Goal: Task Accomplishment & Management: Complete application form

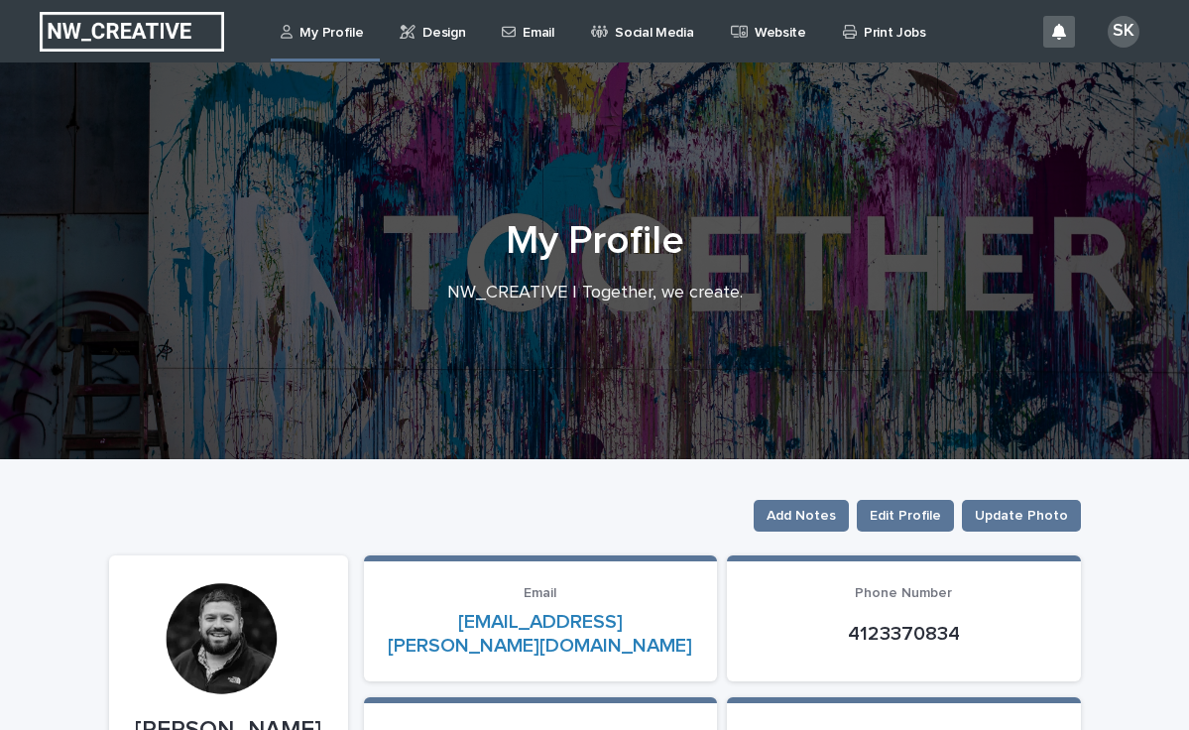
click at [528, 26] on p "Email" at bounding box center [538, 21] width 31 height 42
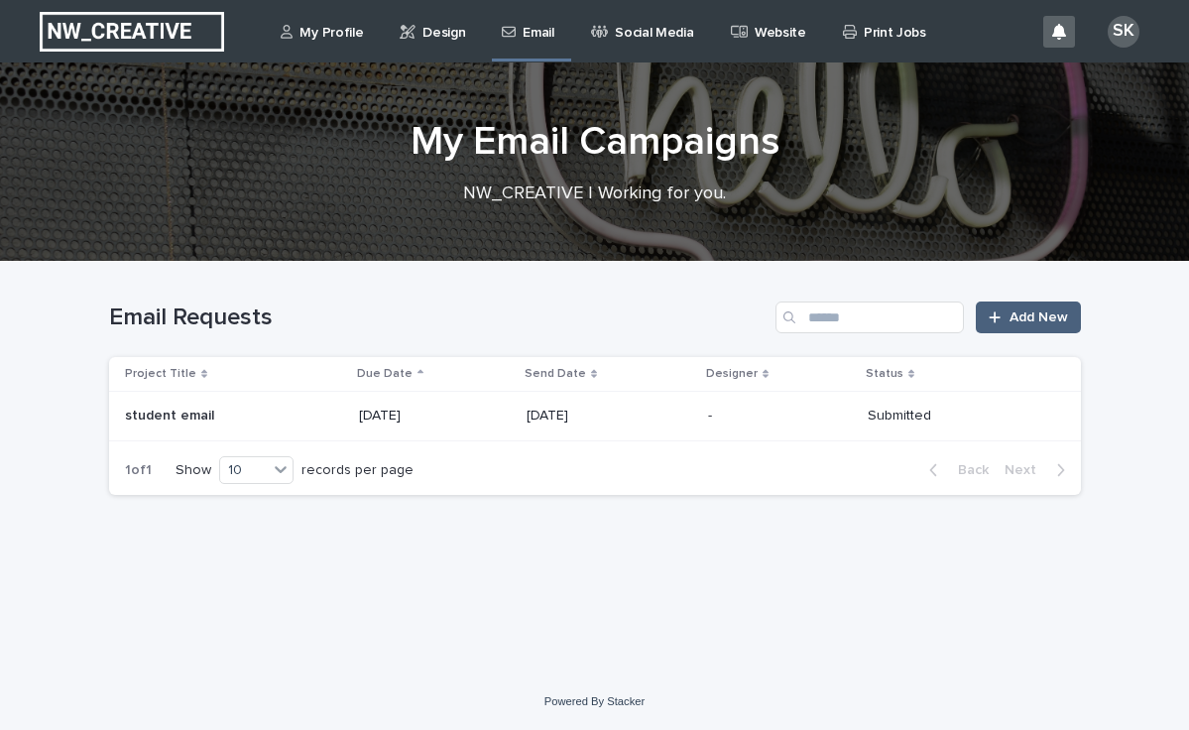
click at [1028, 320] on span "Add New" at bounding box center [1039, 317] width 59 height 14
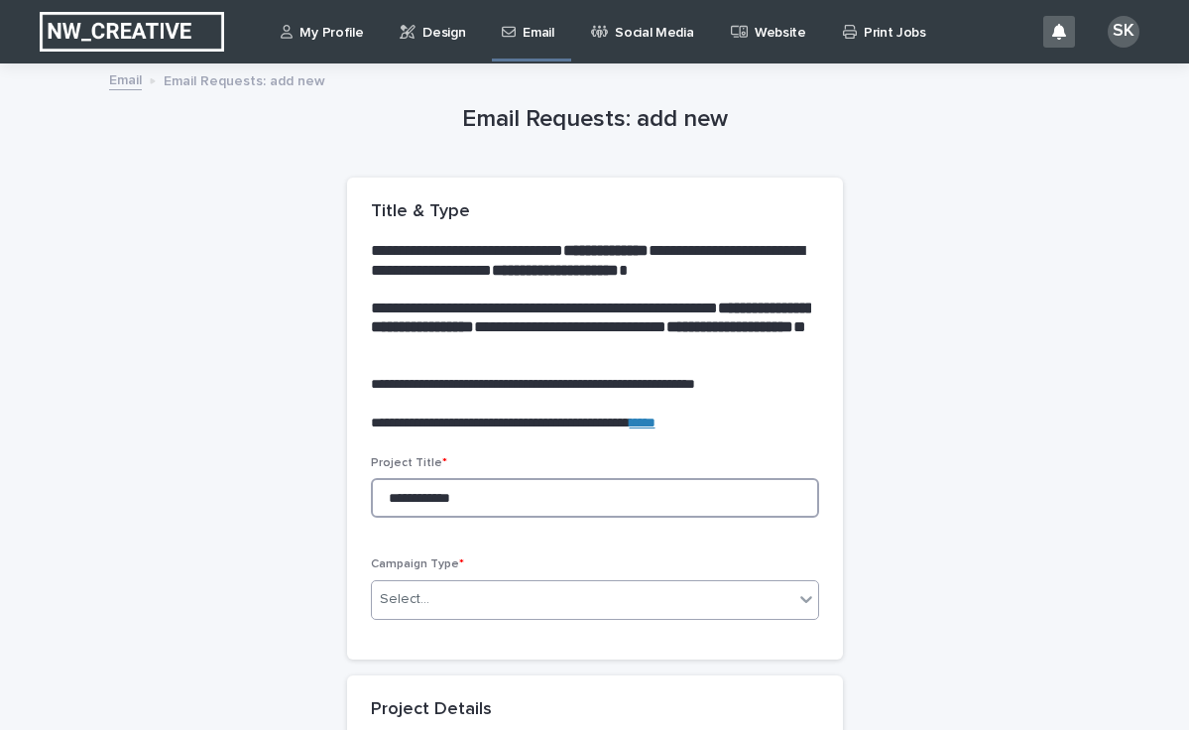
type input "**********"
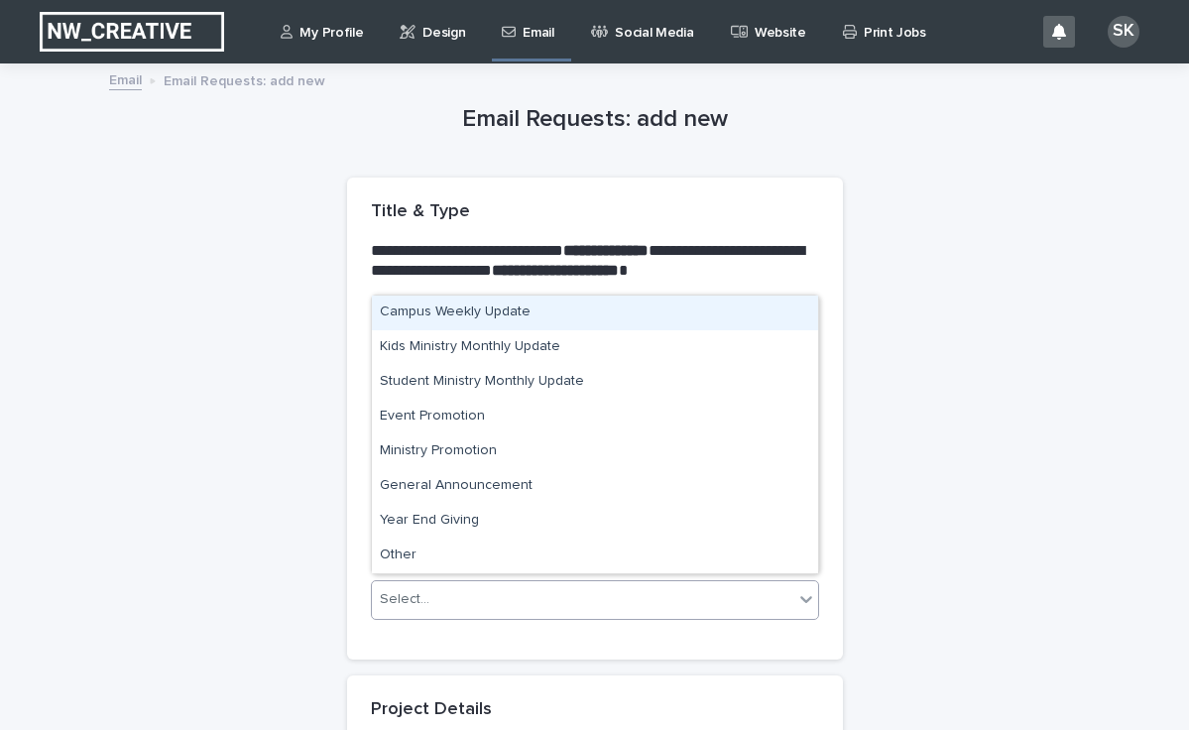
click at [461, 595] on div "Select..." at bounding box center [583, 599] width 422 height 33
click at [450, 313] on div "Campus Weekly Update" at bounding box center [595, 313] width 446 height 35
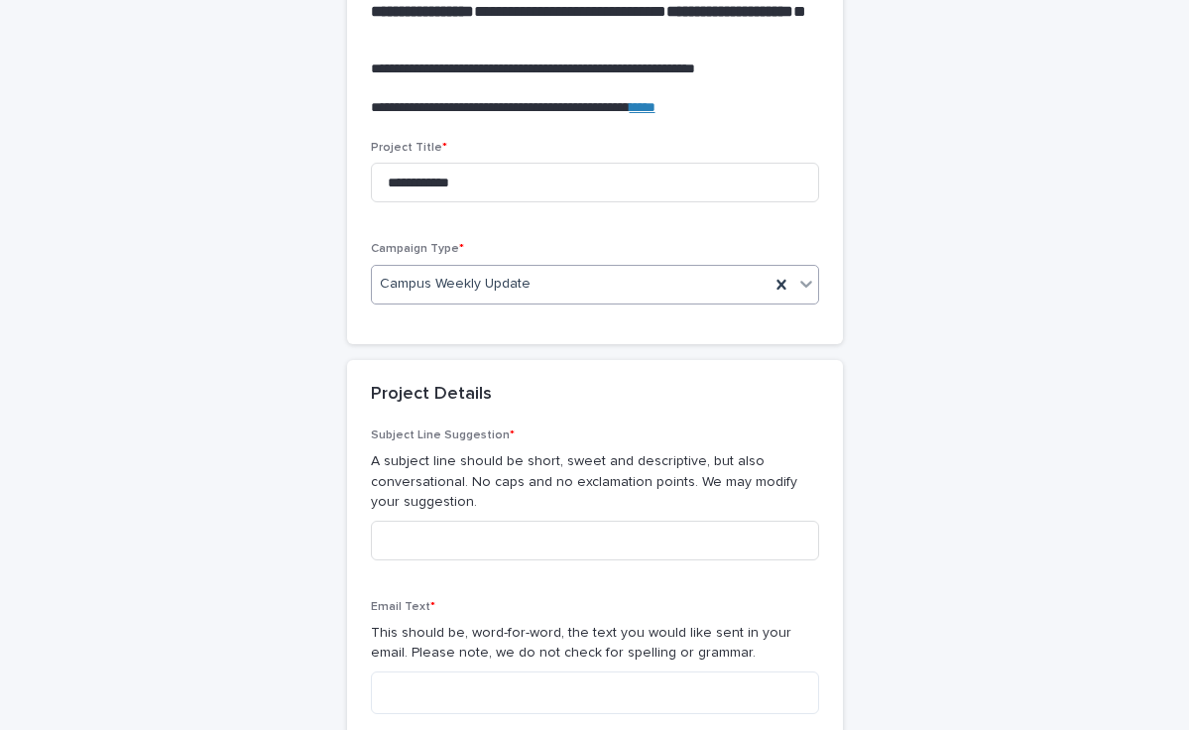
scroll to position [329, 0]
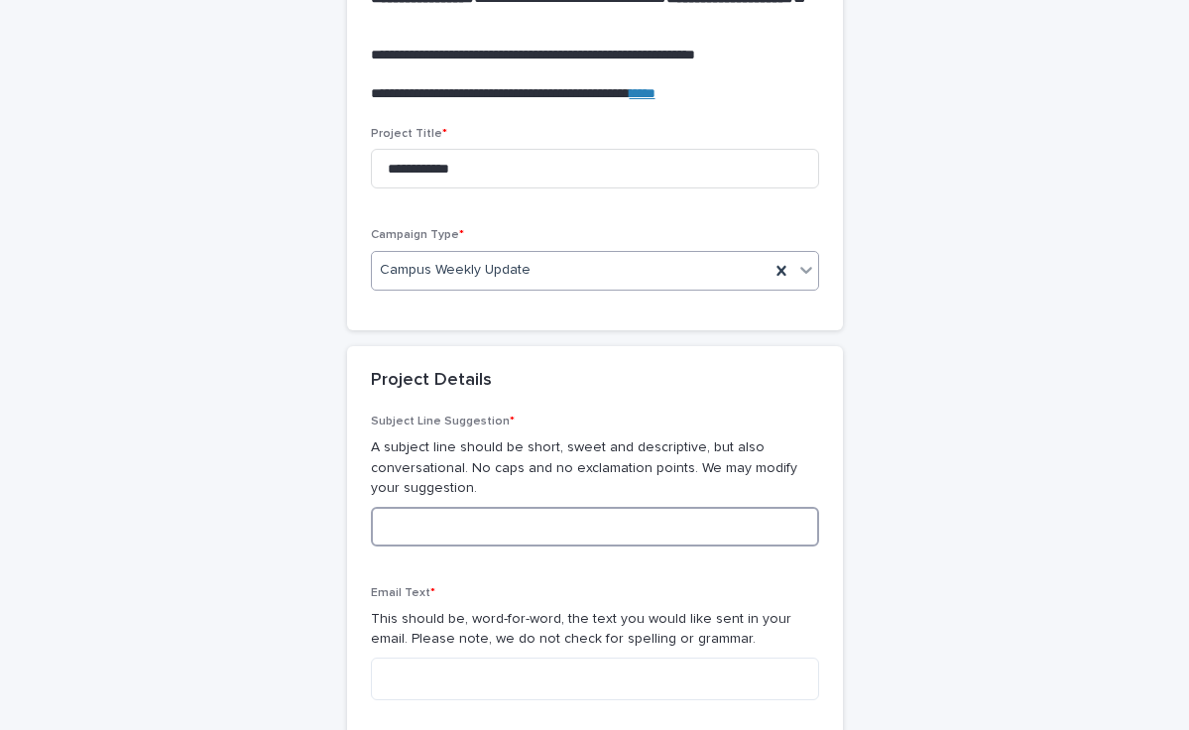
click at [453, 517] on input at bounding box center [595, 527] width 448 height 40
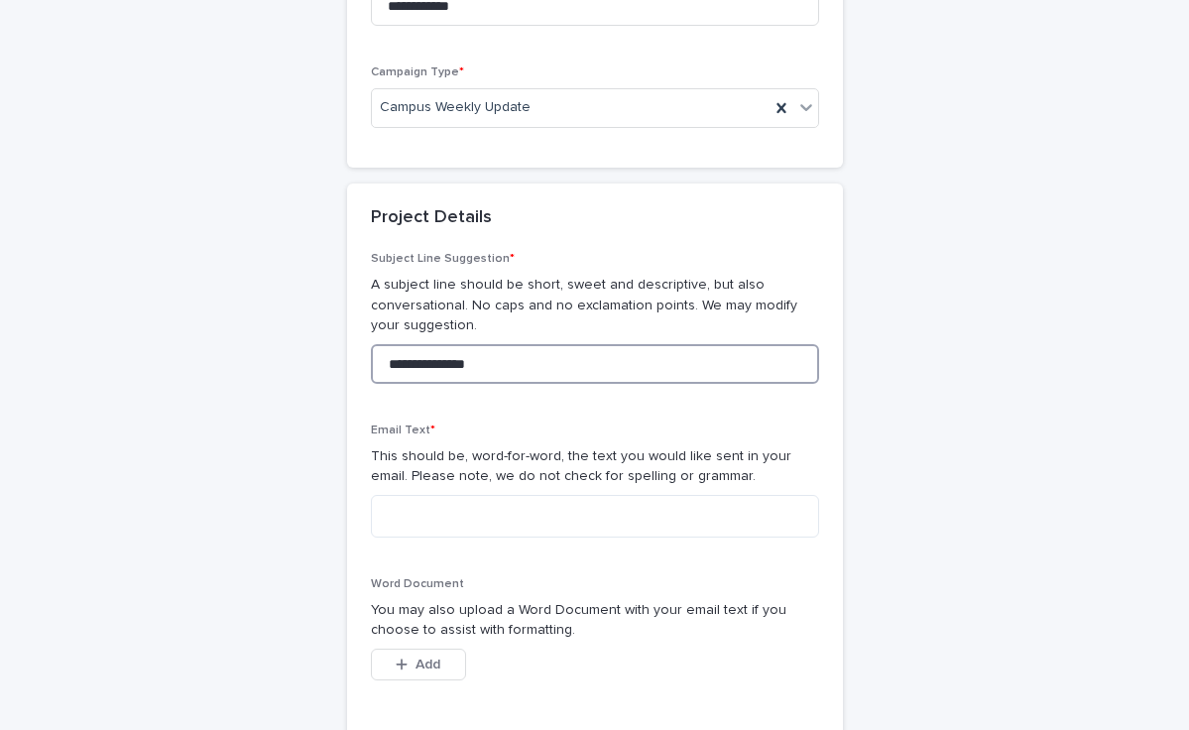
scroll to position [499, 0]
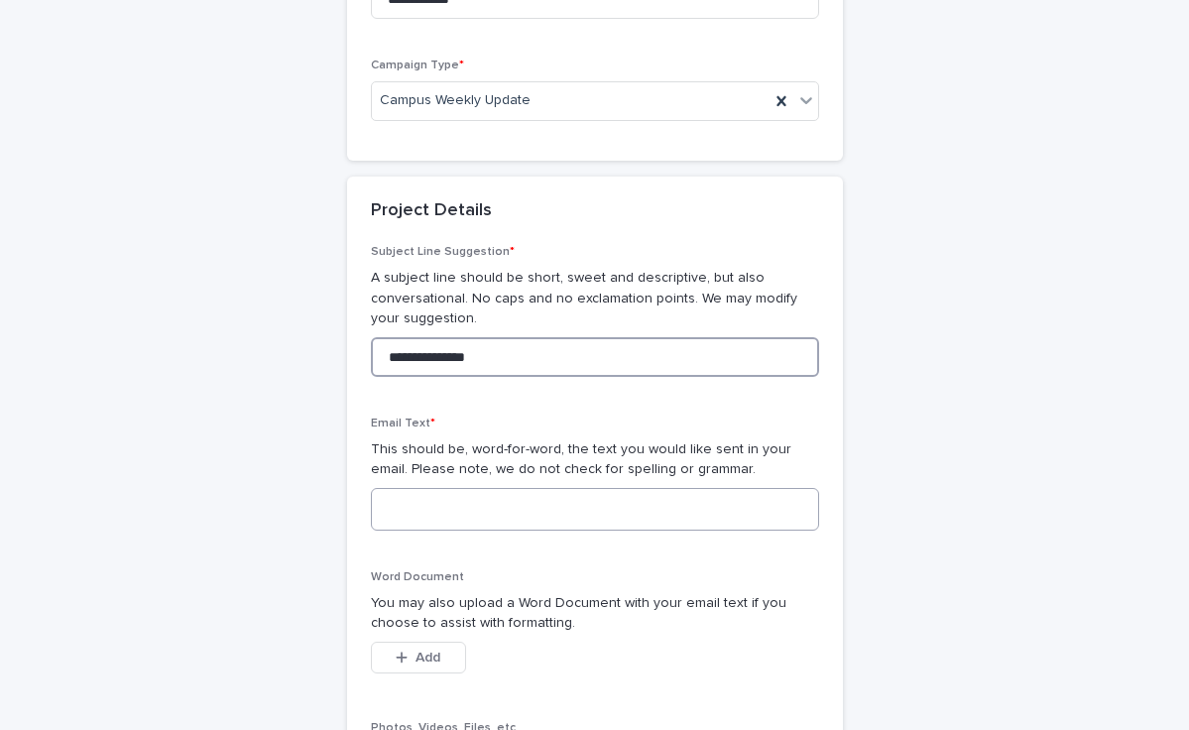
type input "**********"
click at [437, 499] on textarea at bounding box center [595, 509] width 448 height 43
paste textarea "**********"
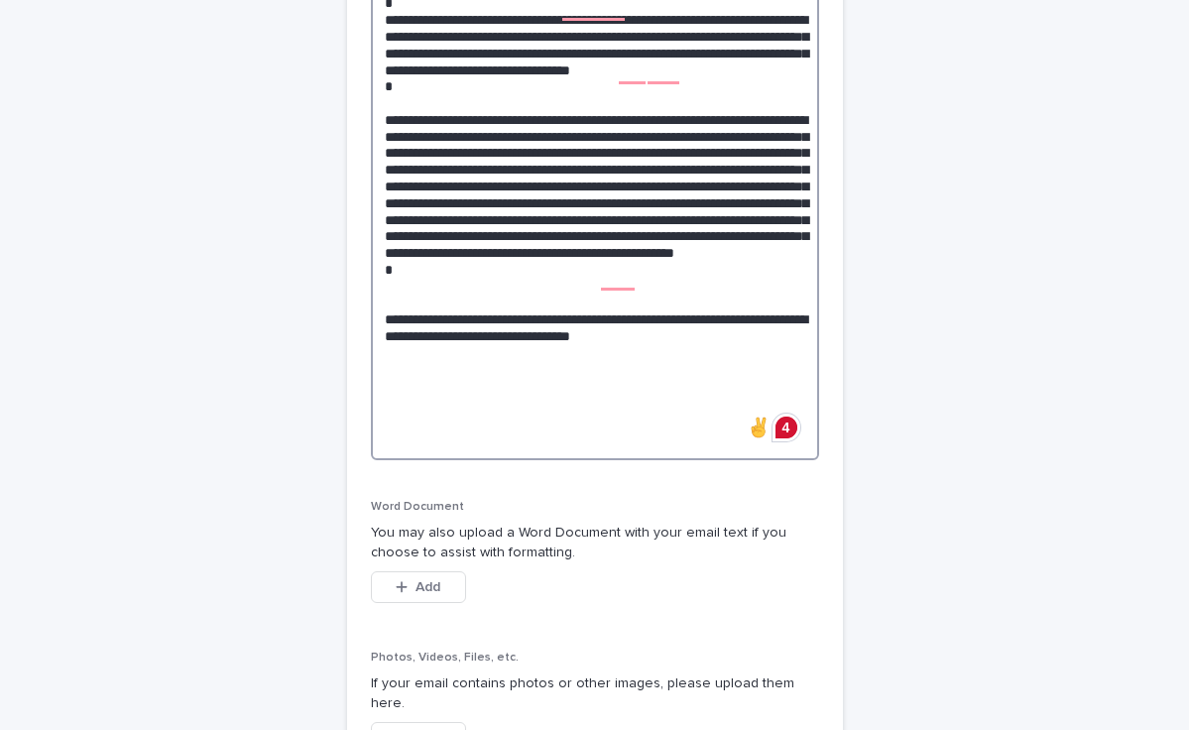
scroll to position [1152, 0]
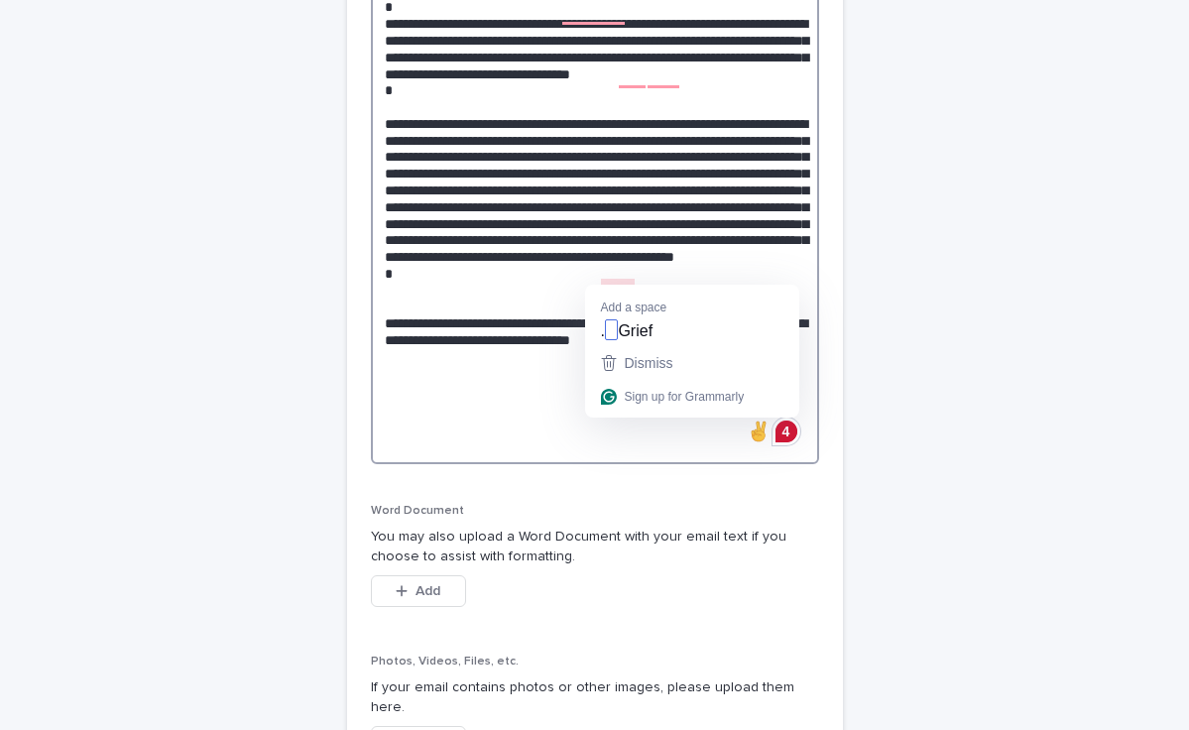
click at [606, 278] on textarea at bounding box center [595, 149] width 448 height 629
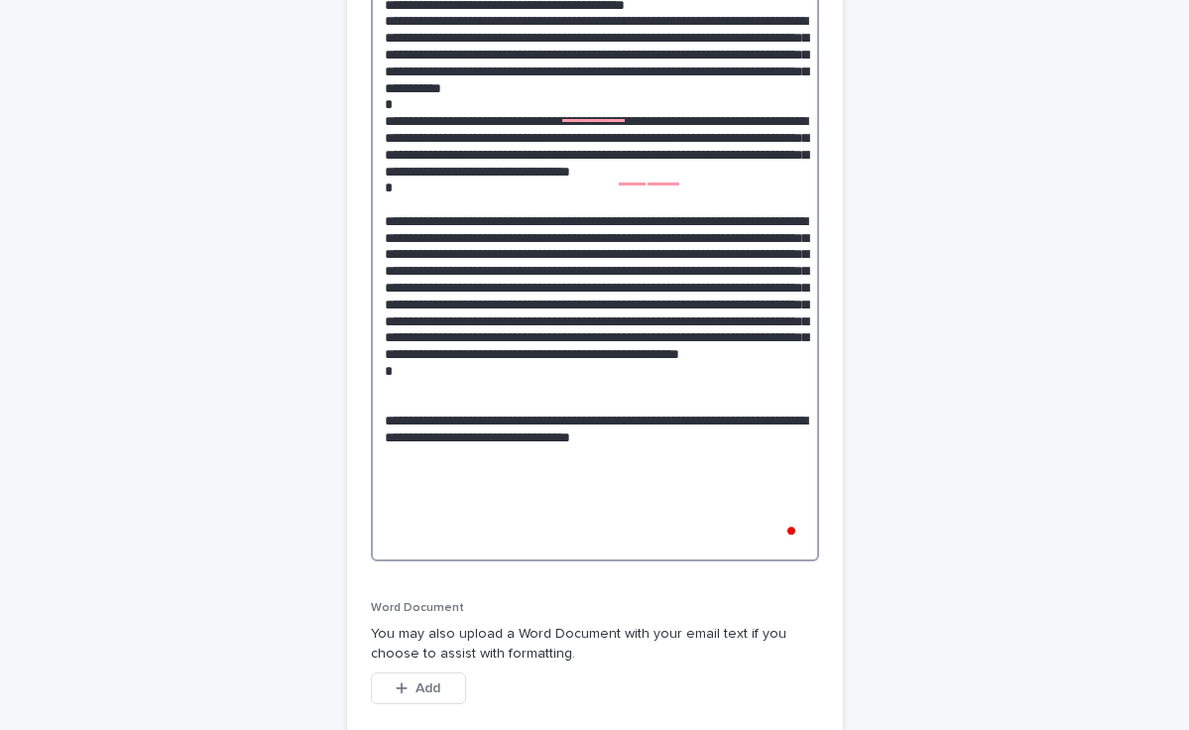
scroll to position [1044, 0]
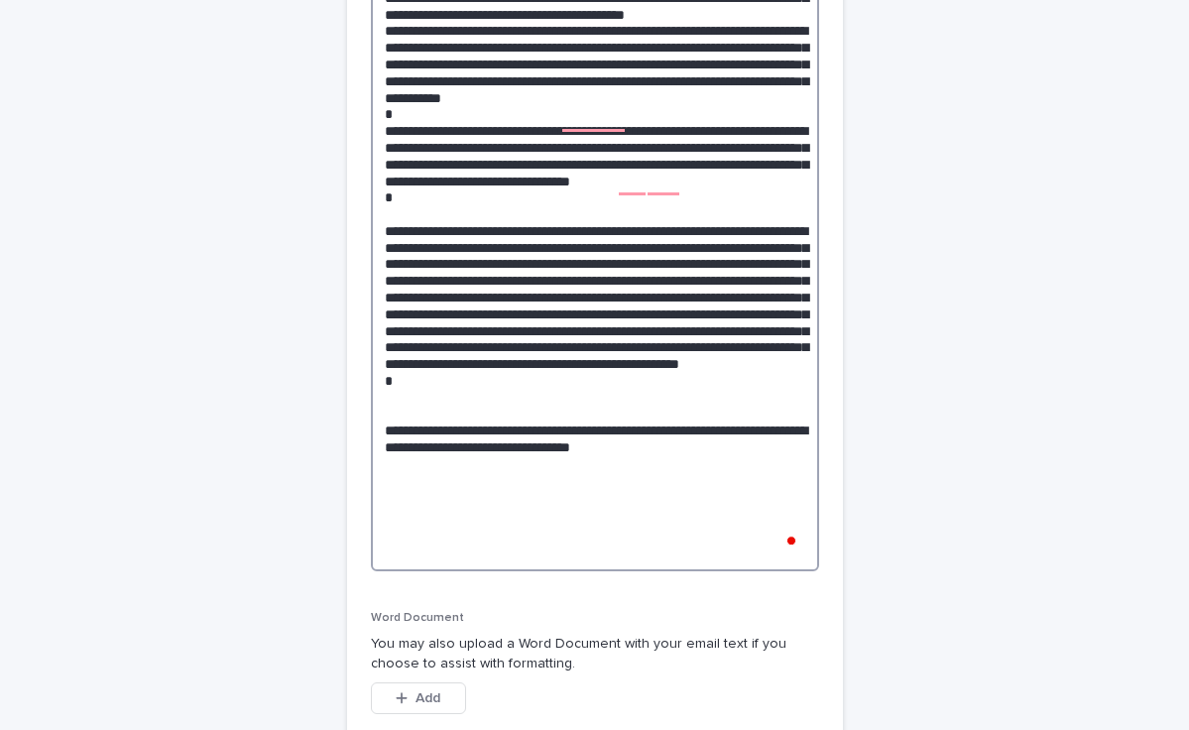
click at [602, 113] on textarea at bounding box center [595, 256] width 448 height 629
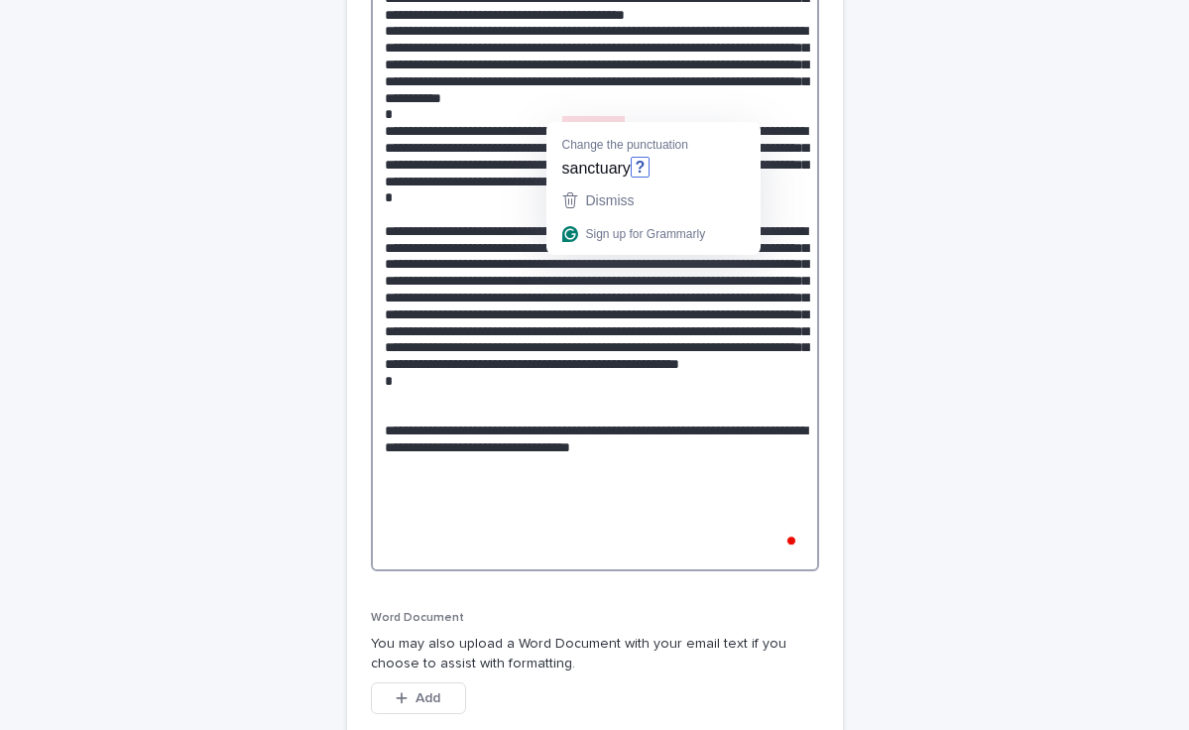
click at [488, 207] on textarea at bounding box center [595, 256] width 448 height 629
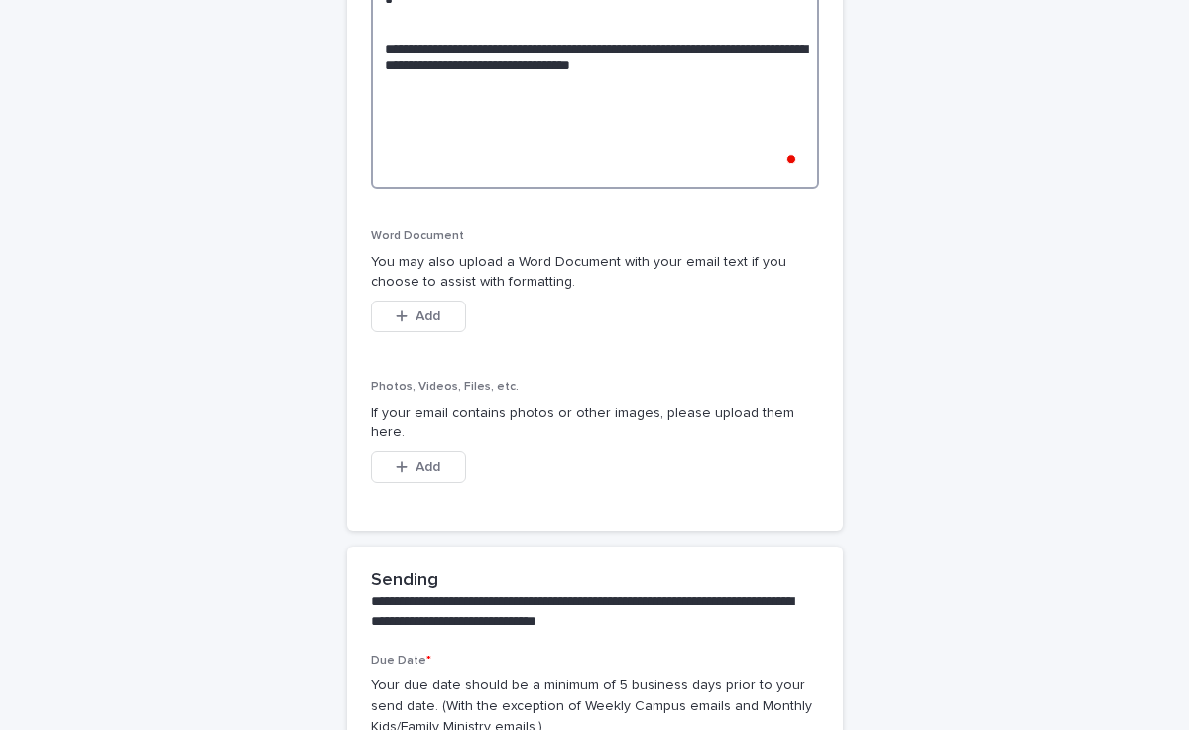
scroll to position [1484, 0]
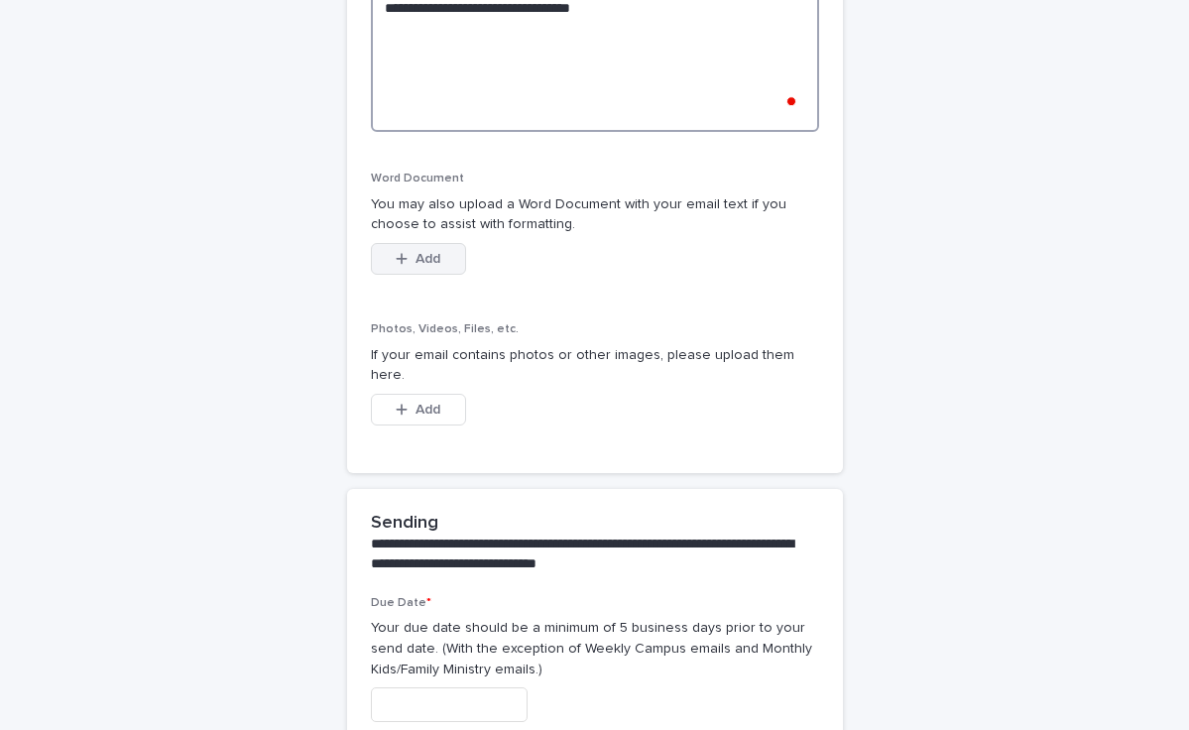
type textarea "**********"
click at [425, 252] on span "Add" at bounding box center [428, 259] width 25 height 14
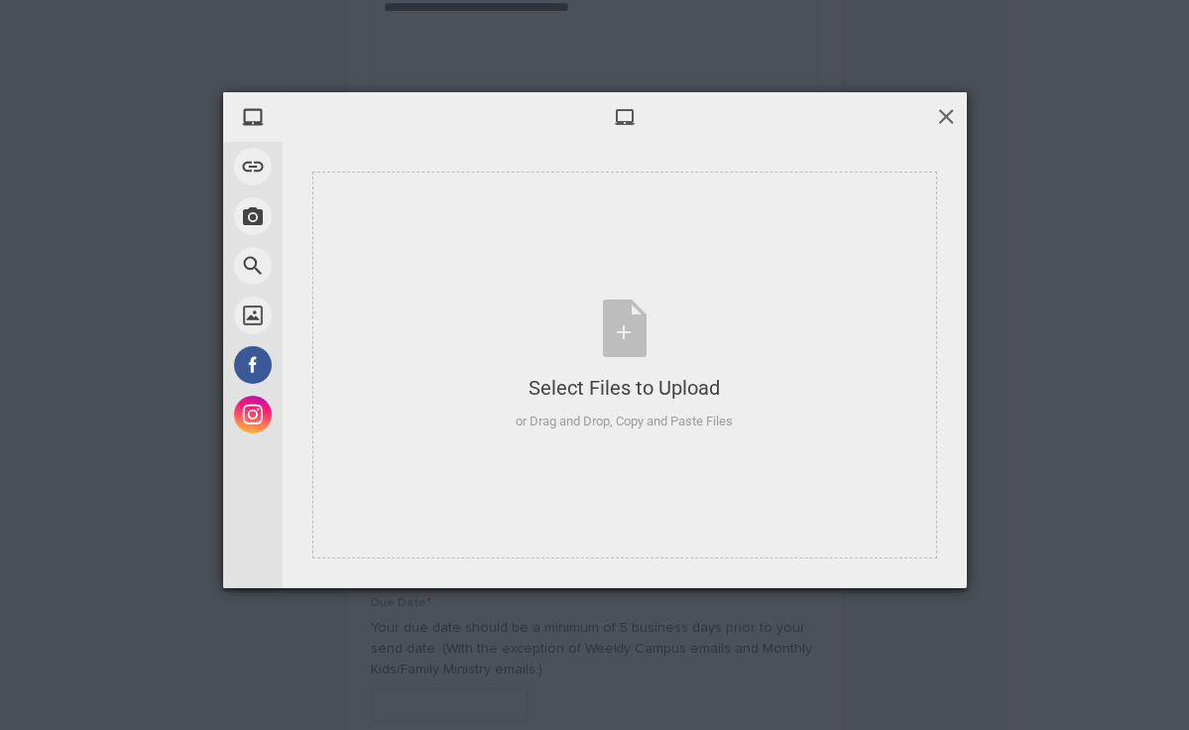
click at [948, 118] on span at bounding box center [946, 116] width 22 height 22
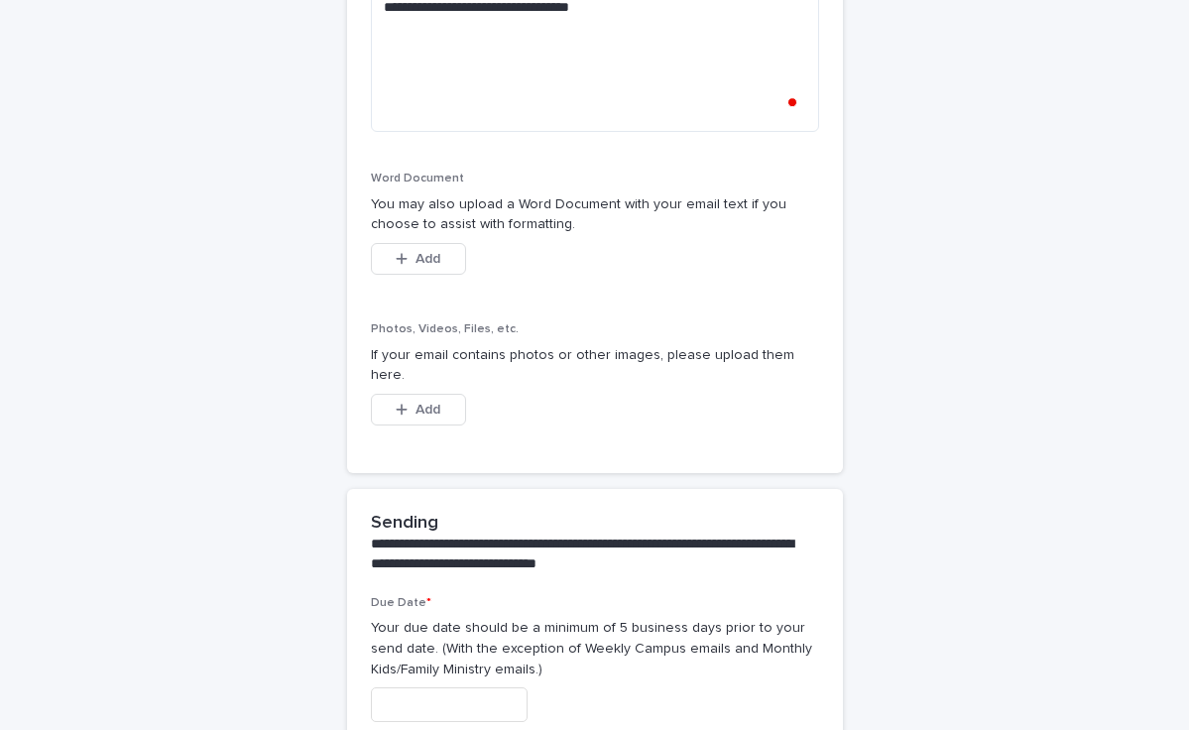
scroll to position [1516, 0]
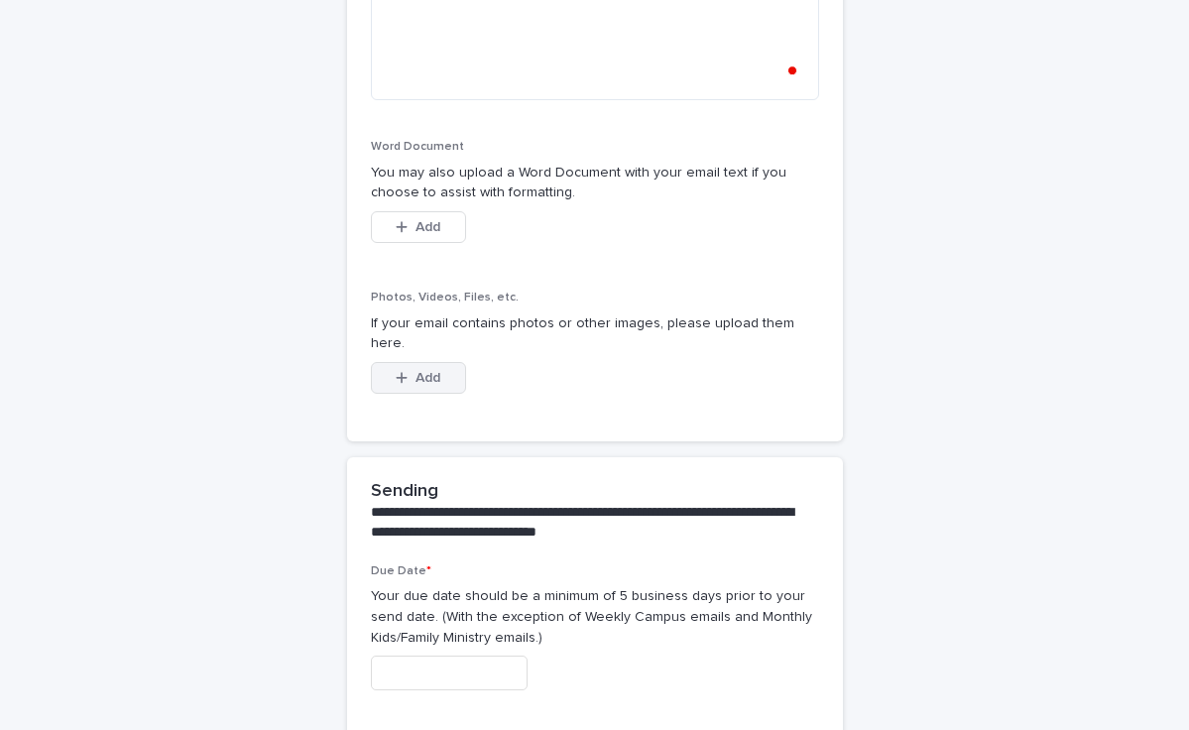
click at [441, 362] on button "Add" at bounding box center [418, 378] width 95 height 32
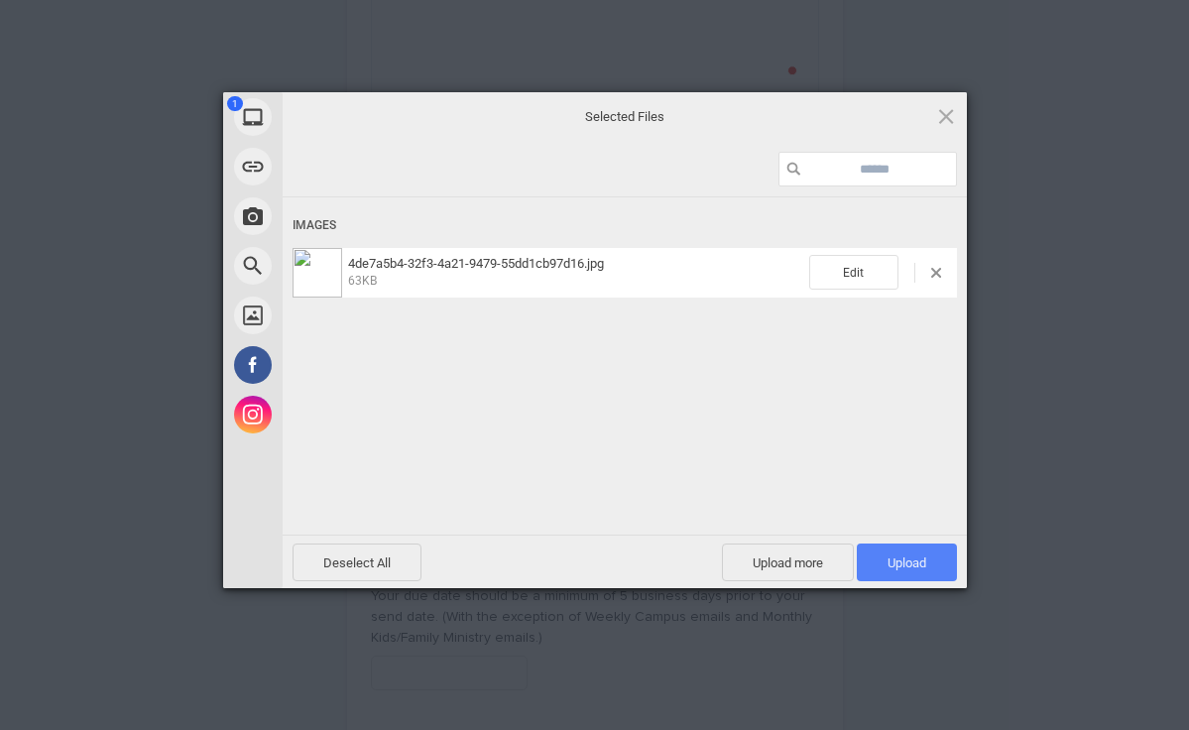
click at [892, 567] on span "Upload 1" at bounding box center [907, 562] width 39 height 15
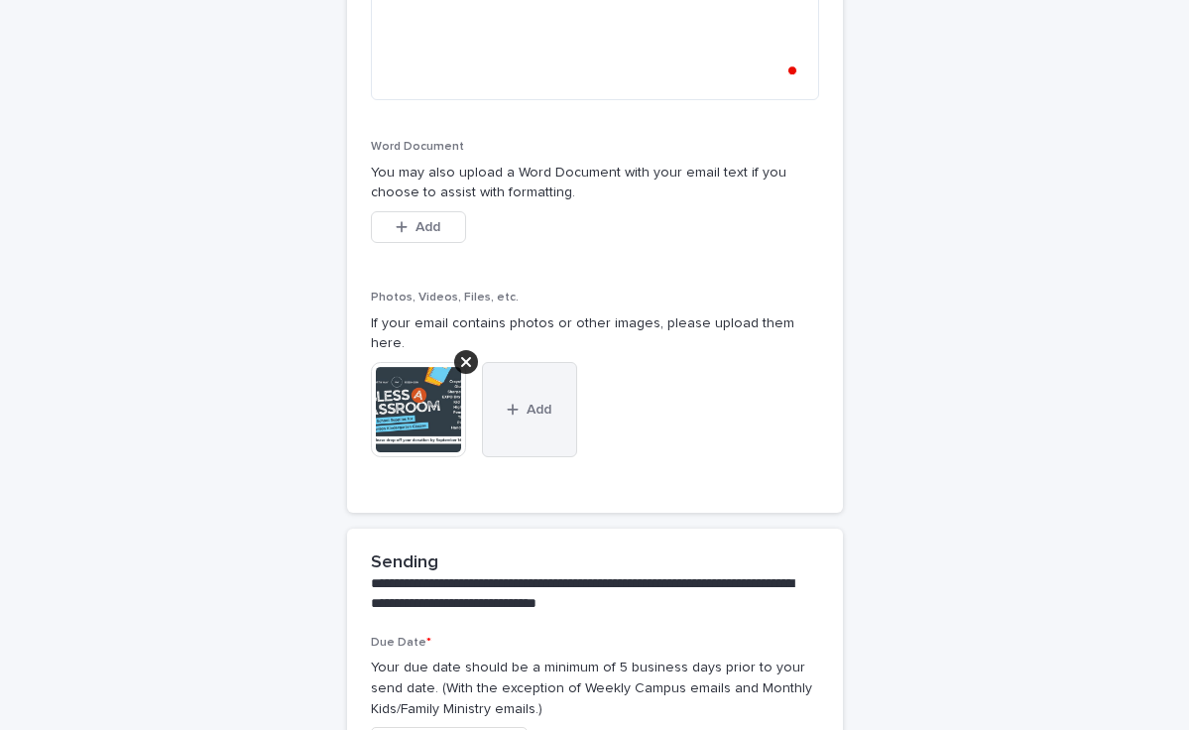
click at [525, 397] on button "Add" at bounding box center [529, 409] width 95 height 95
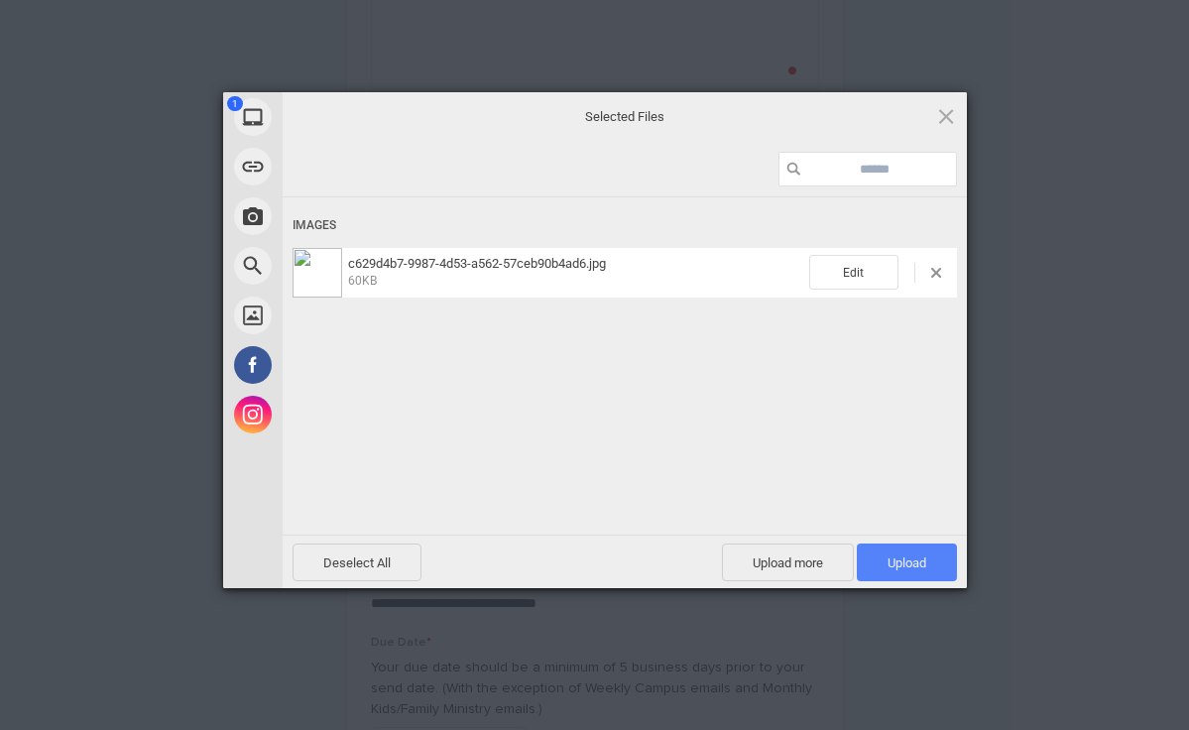
click at [904, 563] on span "Upload 1" at bounding box center [907, 562] width 39 height 15
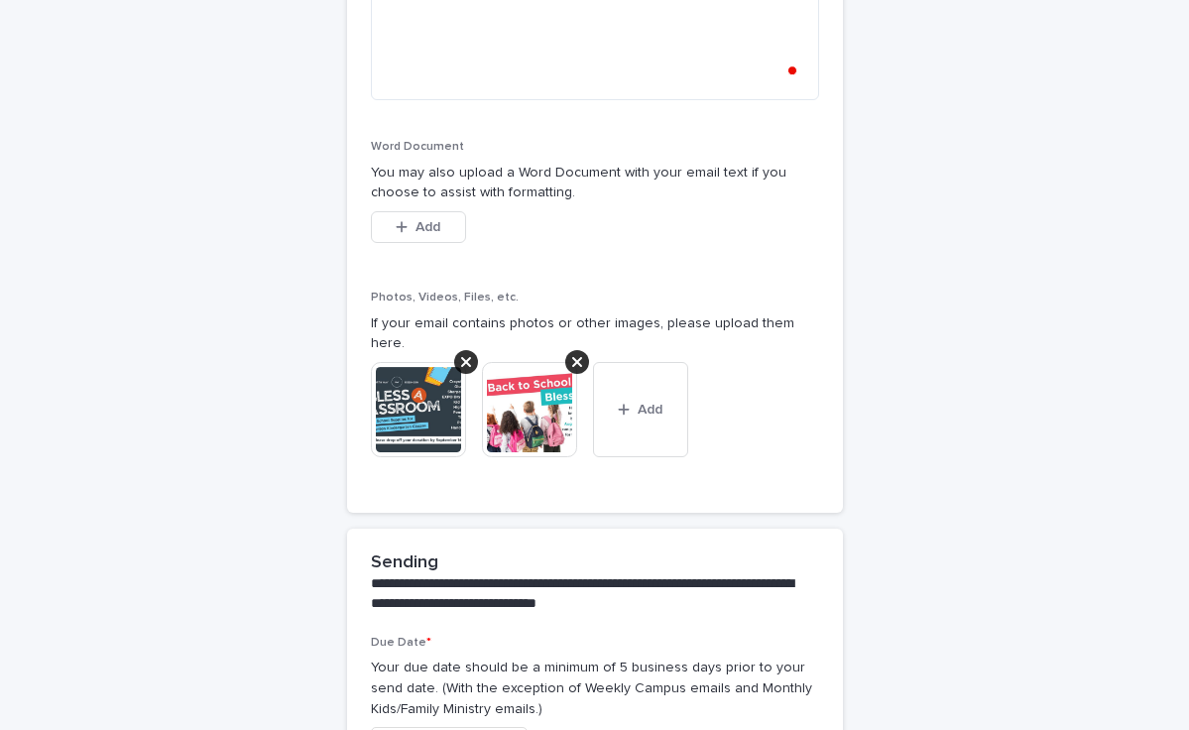
click at [541, 386] on img at bounding box center [529, 409] width 95 height 95
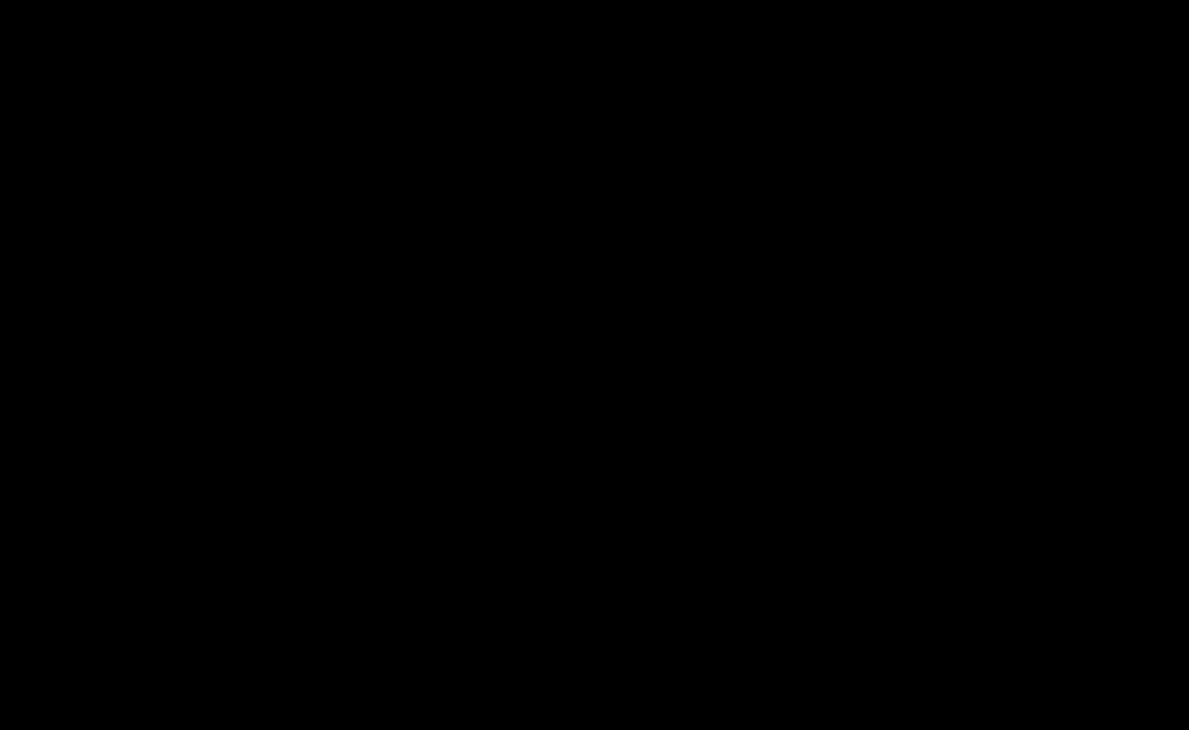
click at [541, 386] on picture at bounding box center [595, 338] width 595 height 293
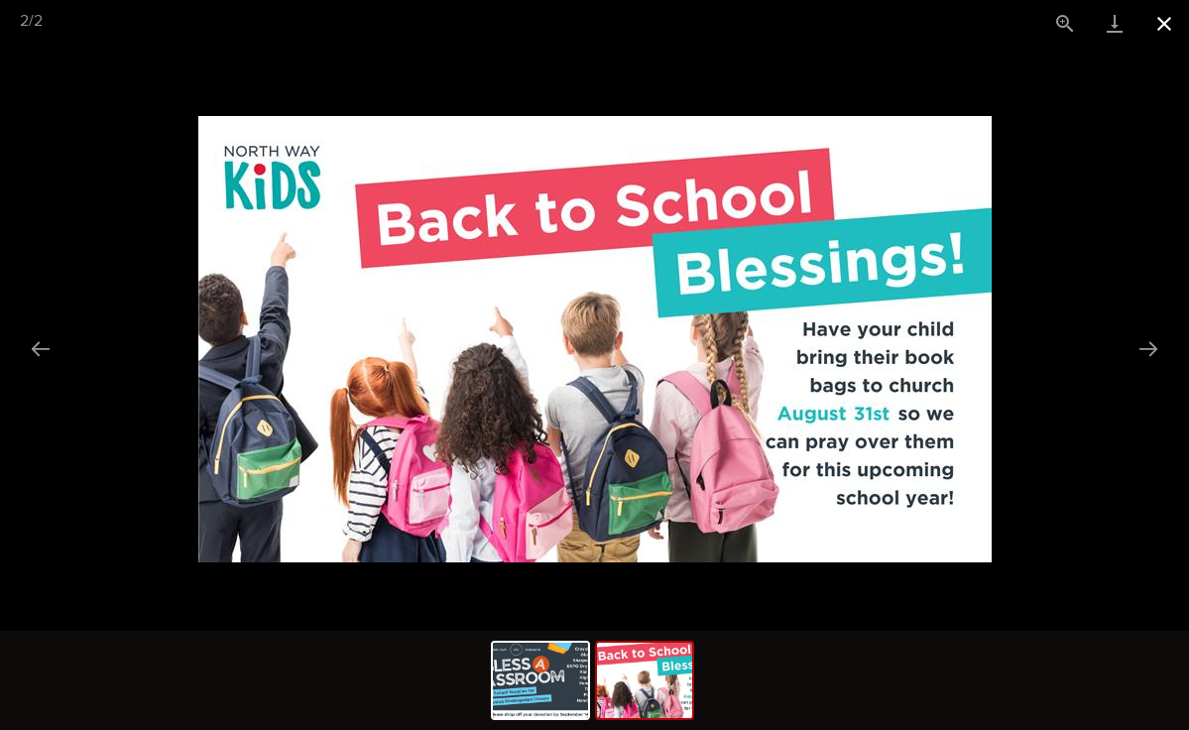
click at [1160, 27] on button "Close gallery" at bounding box center [1165, 23] width 50 height 47
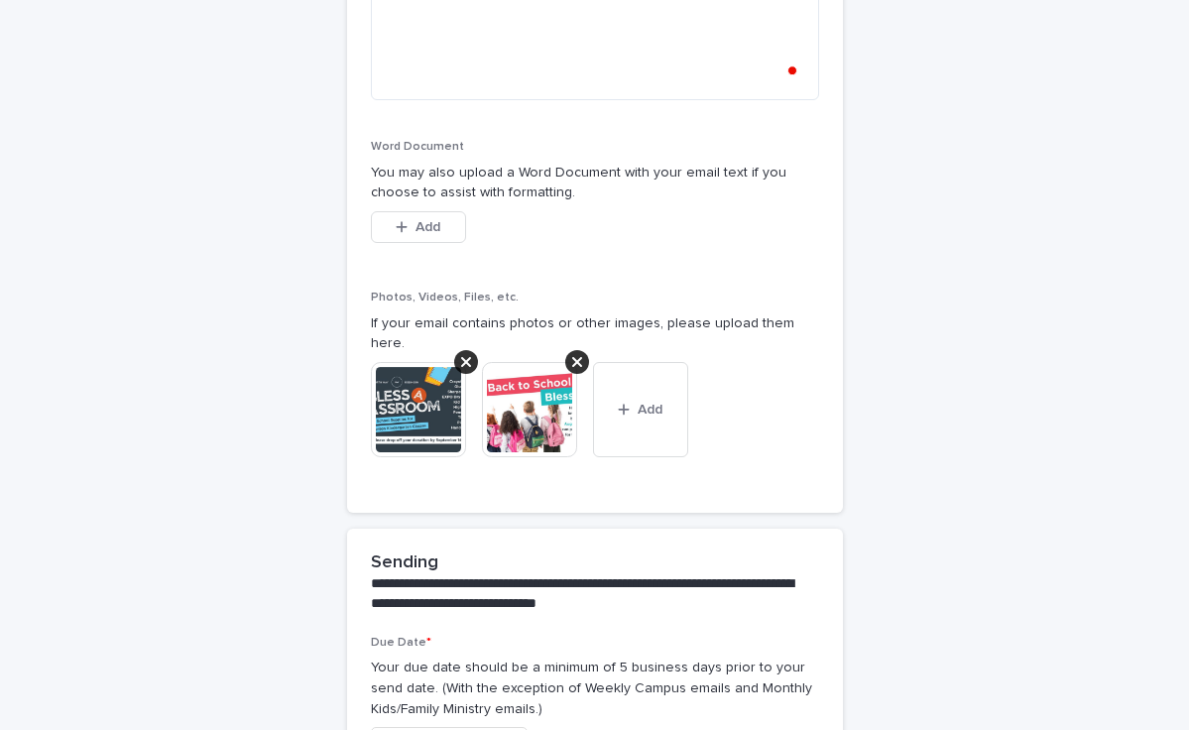
click at [425, 362] on img at bounding box center [418, 409] width 95 height 95
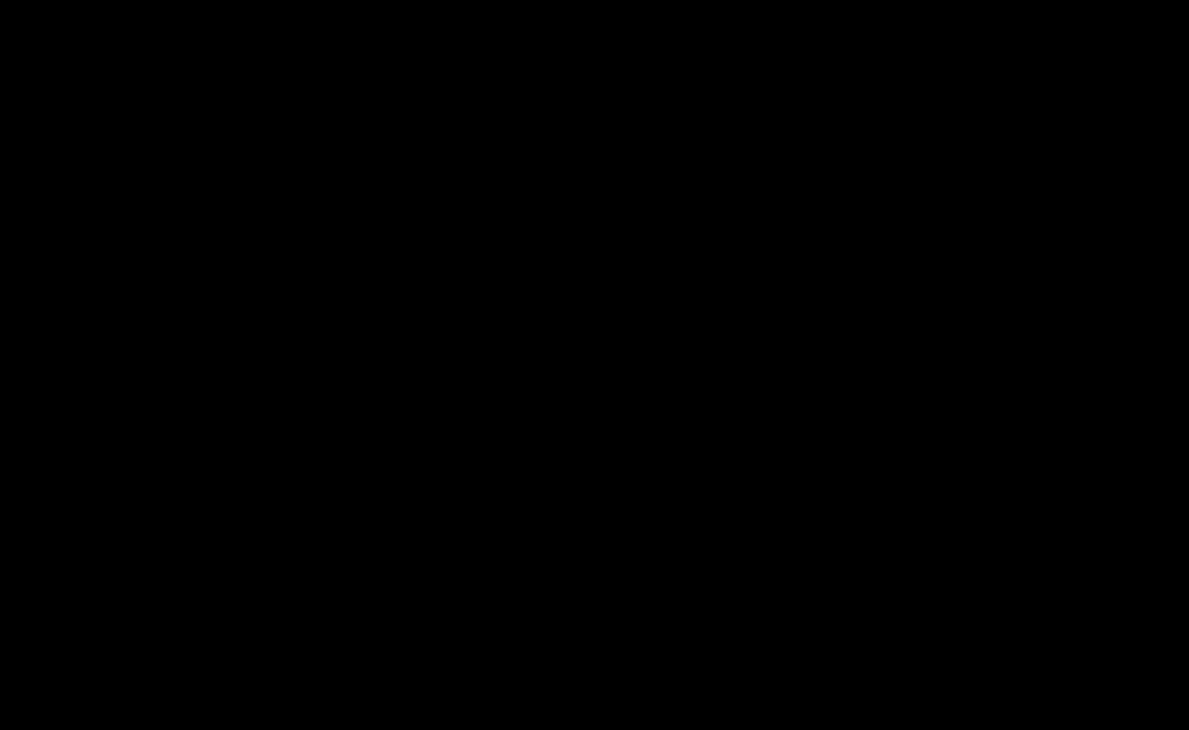
click at [425, 353] on img at bounding box center [594, 339] width 793 height 446
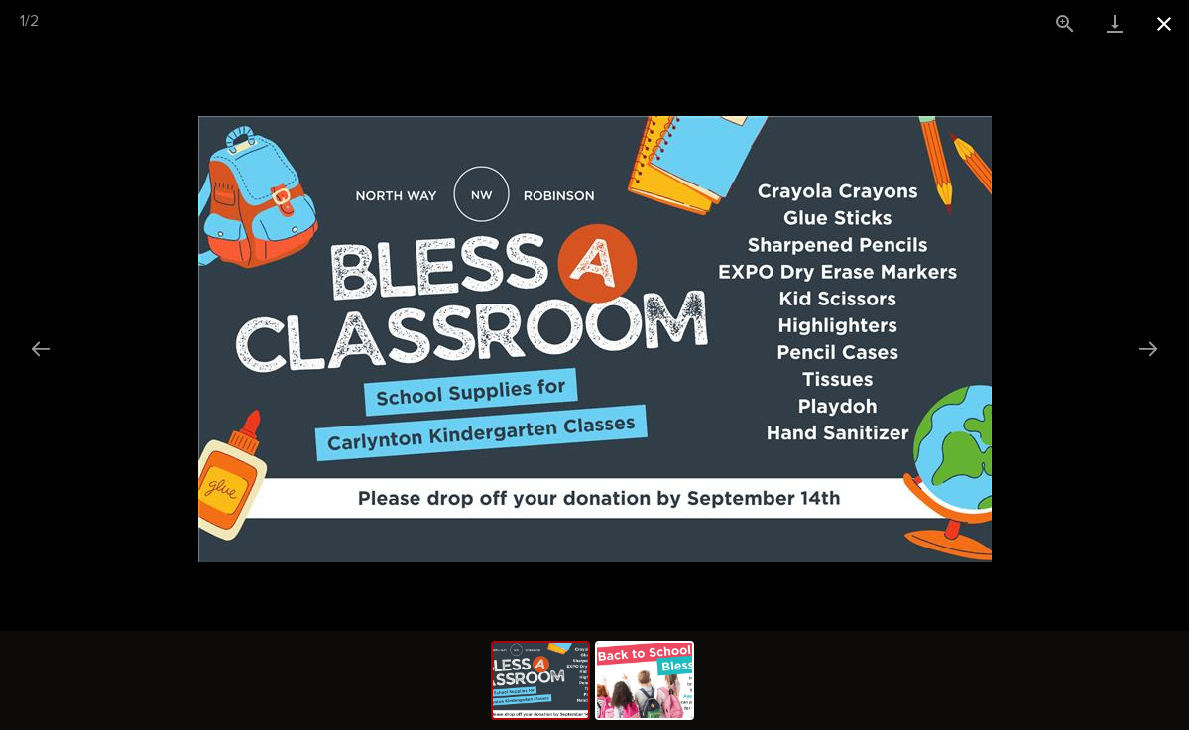
click at [1161, 26] on button "Close gallery" at bounding box center [1165, 23] width 50 height 47
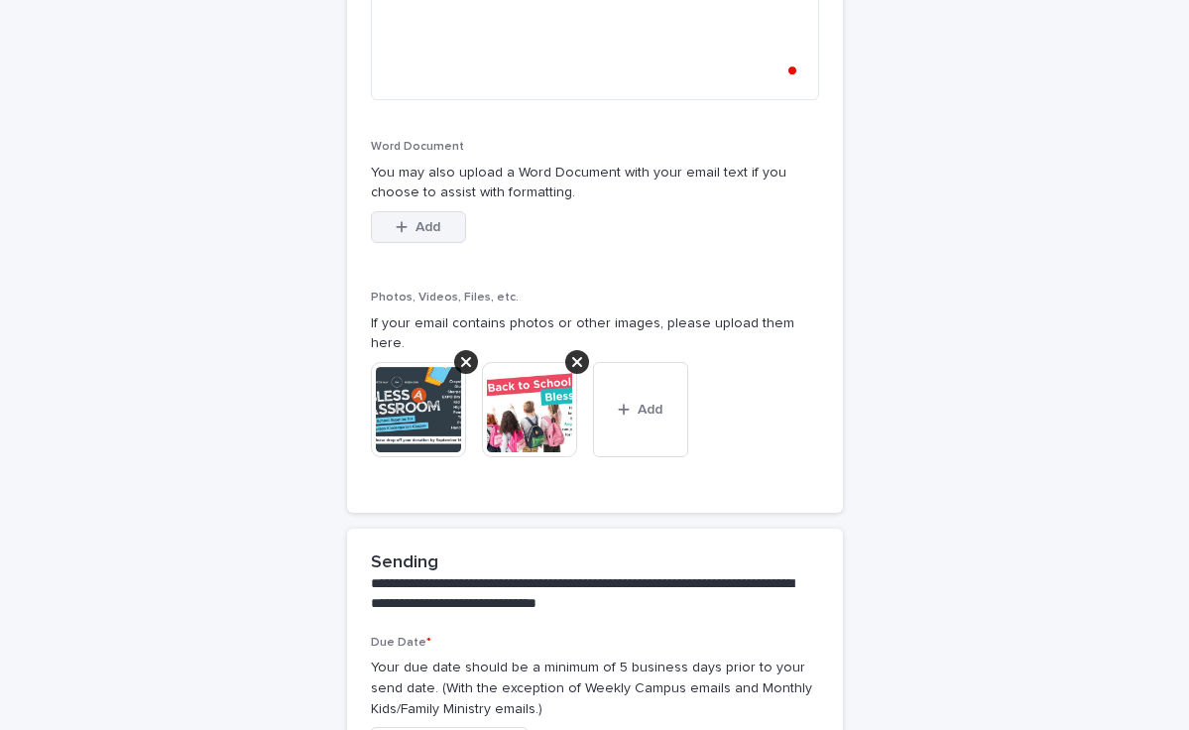
click at [419, 220] on span "Add" at bounding box center [428, 227] width 25 height 14
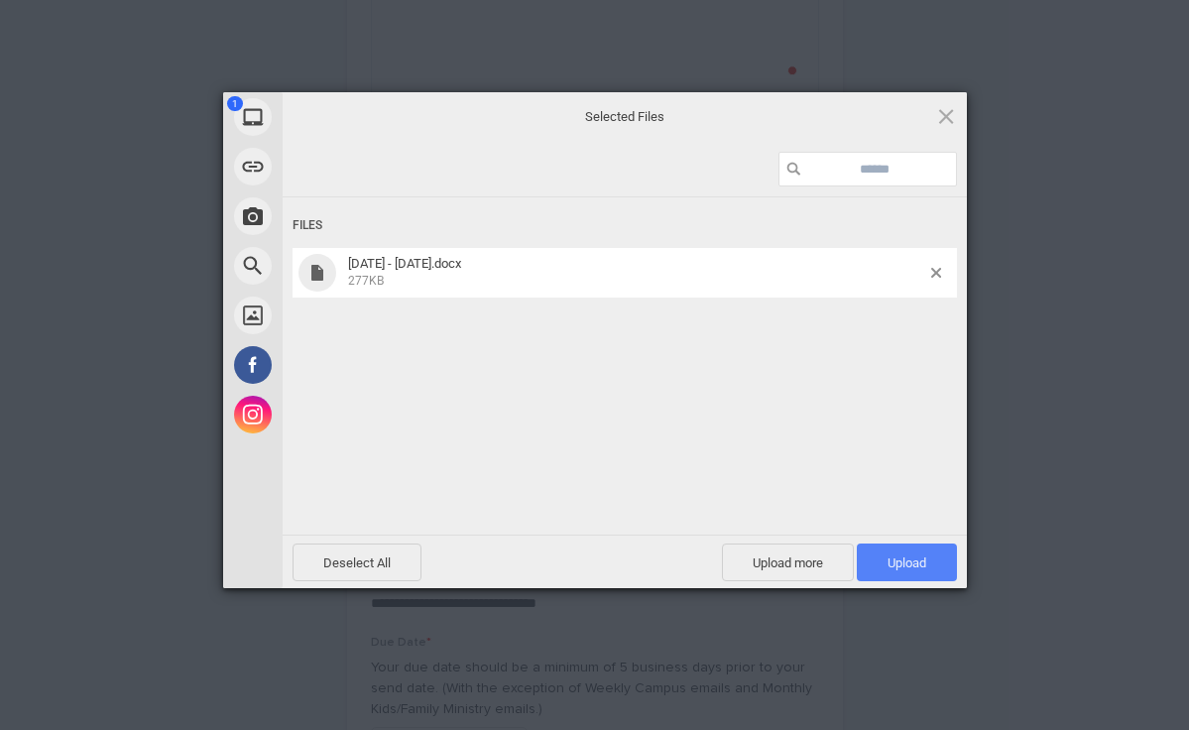
click at [903, 571] on span "Upload 1" at bounding box center [907, 563] width 100 height 38
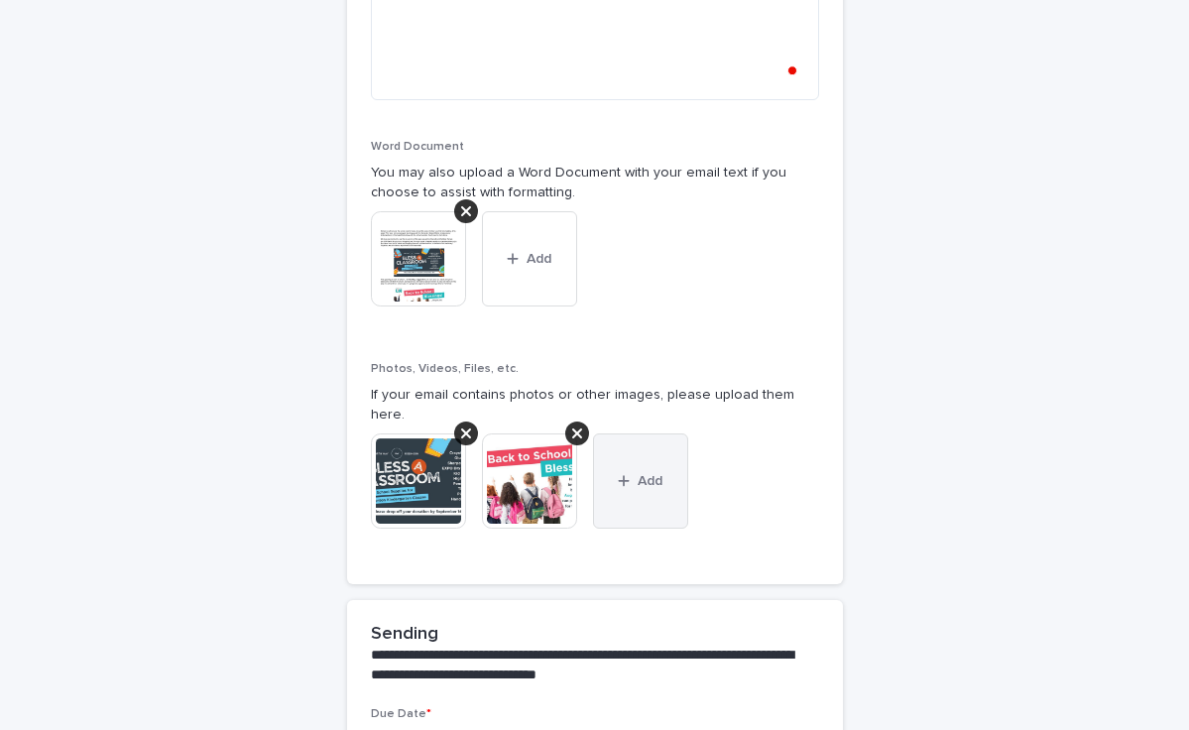
click at [657, 434] on button "Add" at bounding box center [640, 480] width 95 height 95
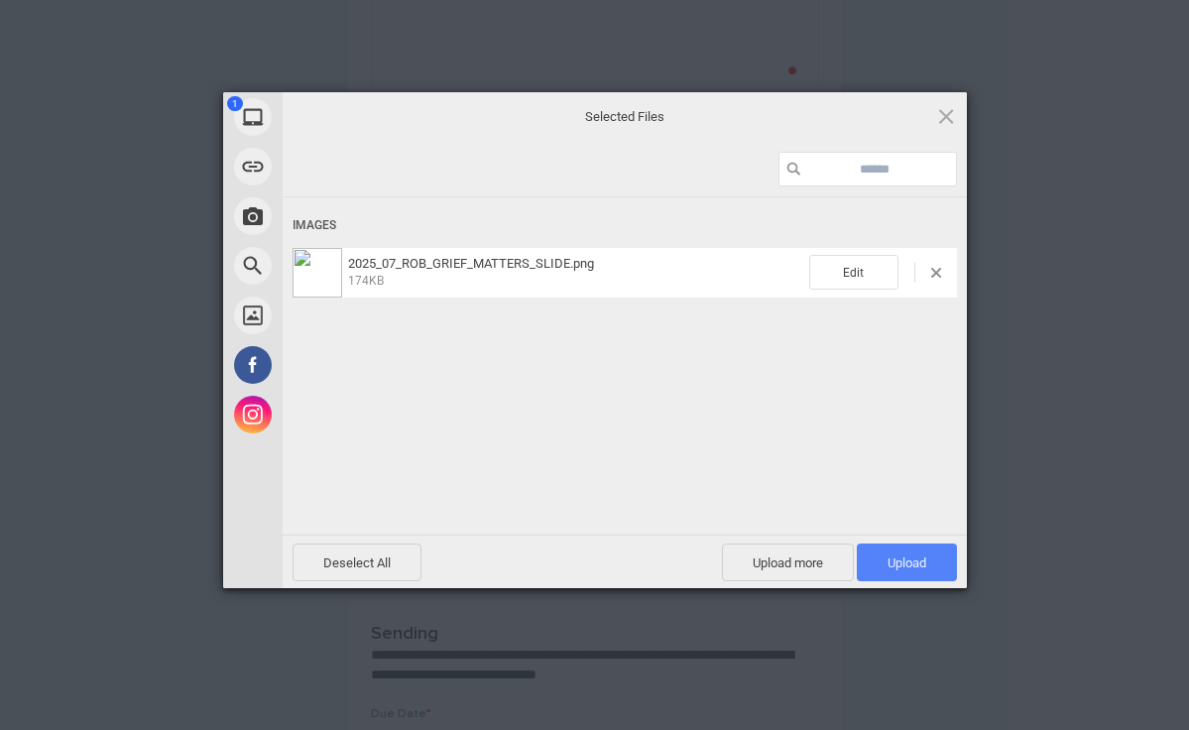
click at [908, 562] on span "Upload 1" at bounding box center [907, 562] width 39 height 15
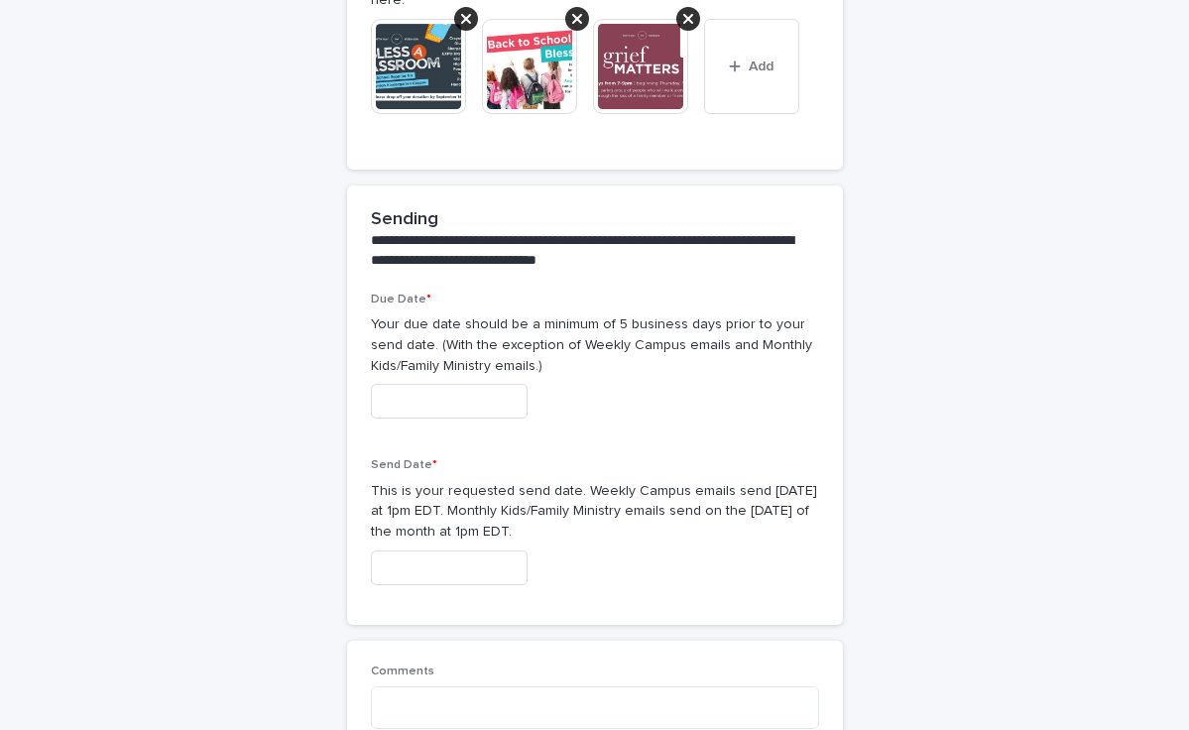
scroll to position [2130, 0]
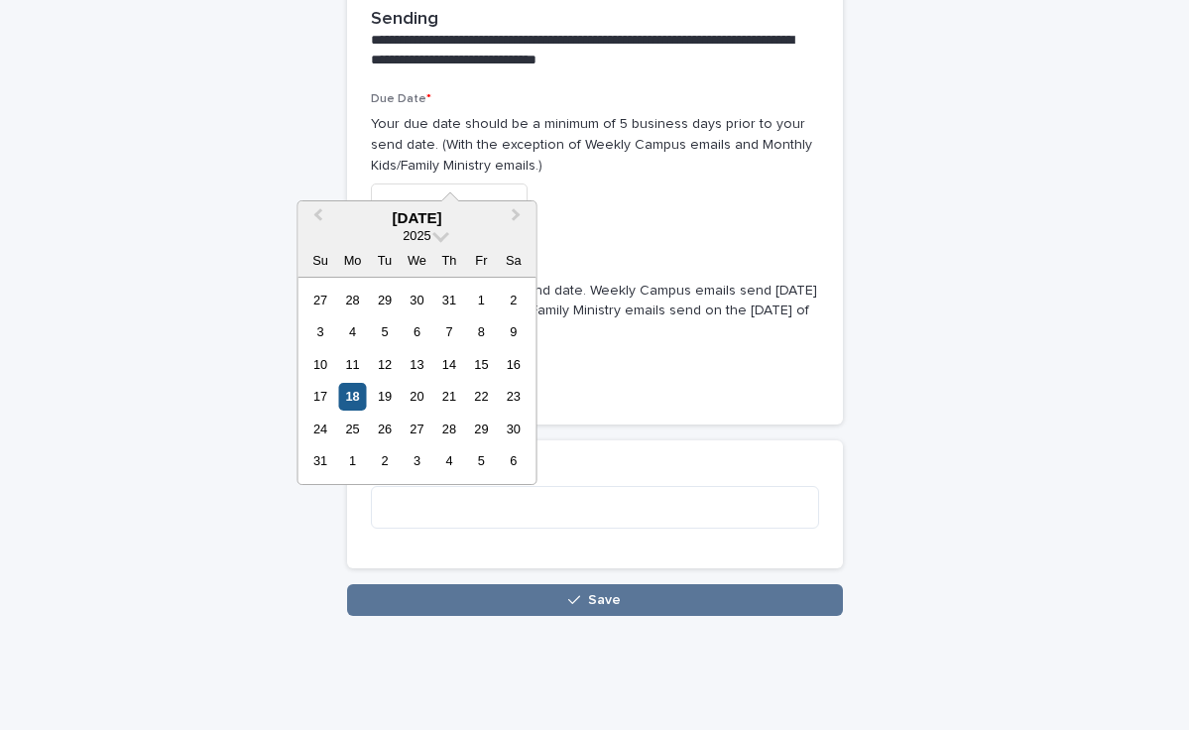
click at [355, 394] on div "18" at bounding box center [352, 396] width 27 height 27
type input "**********"
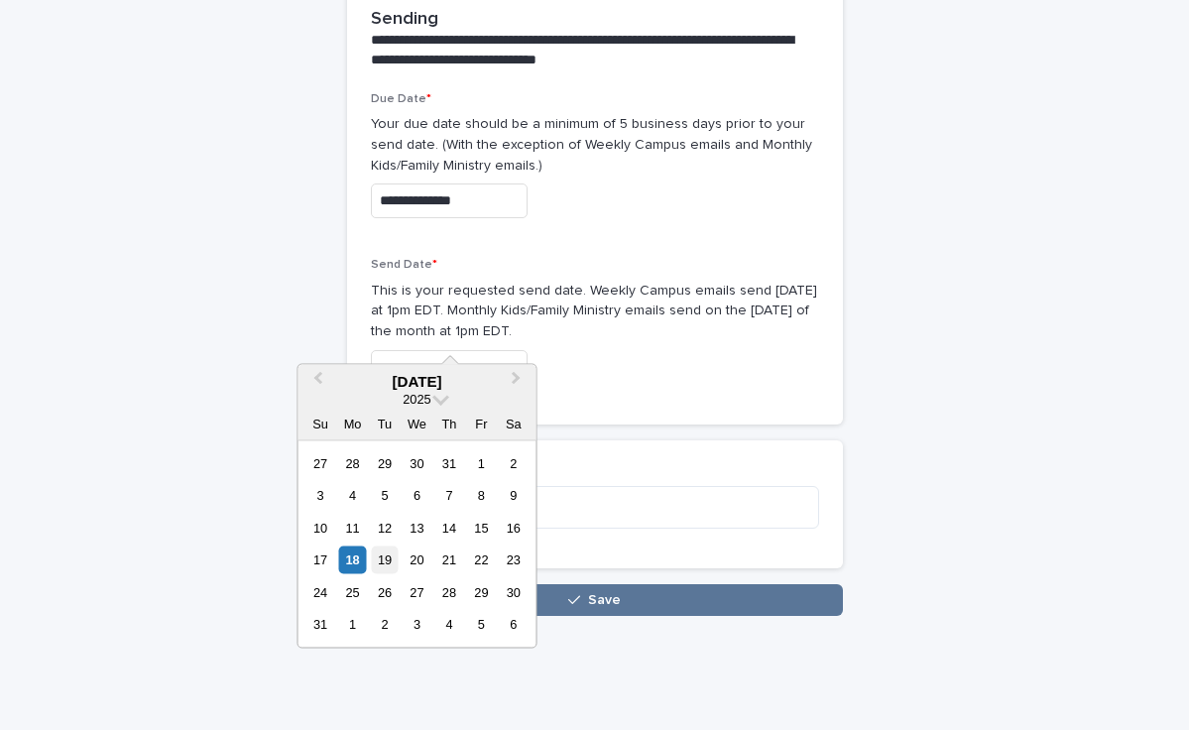
click at [388, 555] on div "19" at bounding box center [384, 559] width 27 height 27
type input "**********"
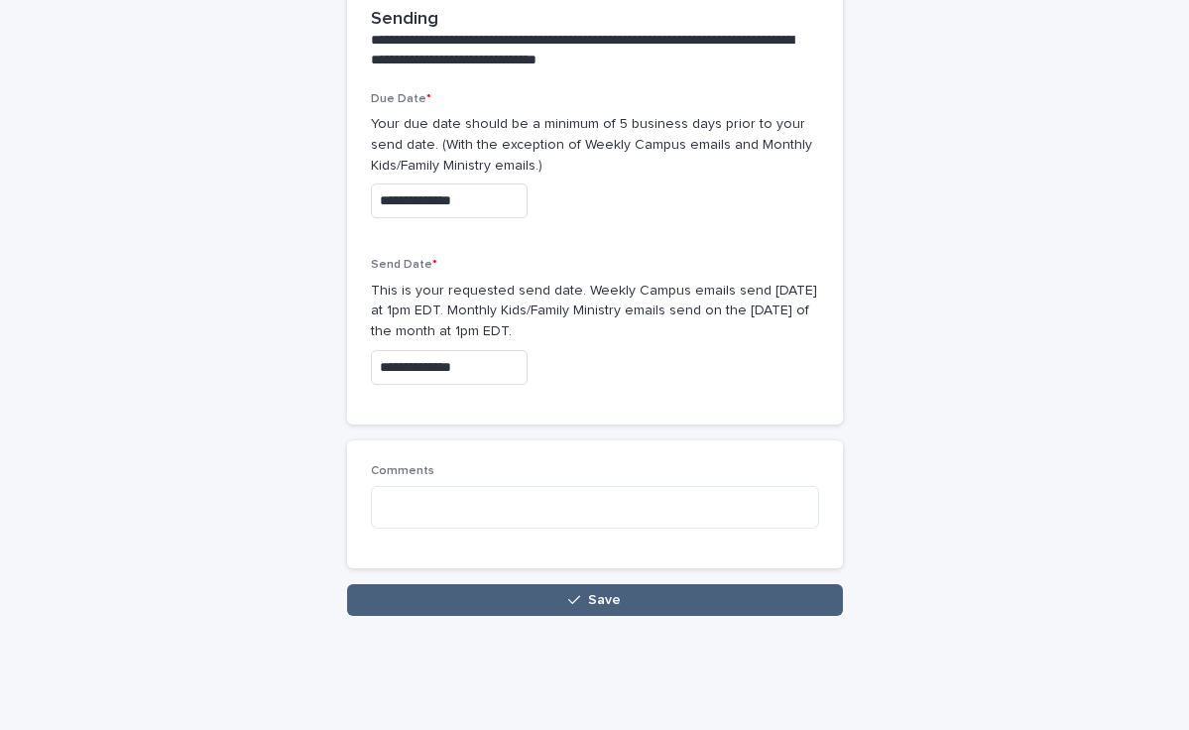
click at [475, 584] on button "Save" at bounding box center [595, 600] width 496 height 32
